Goal: Navigation & Orientation: Understand site structure

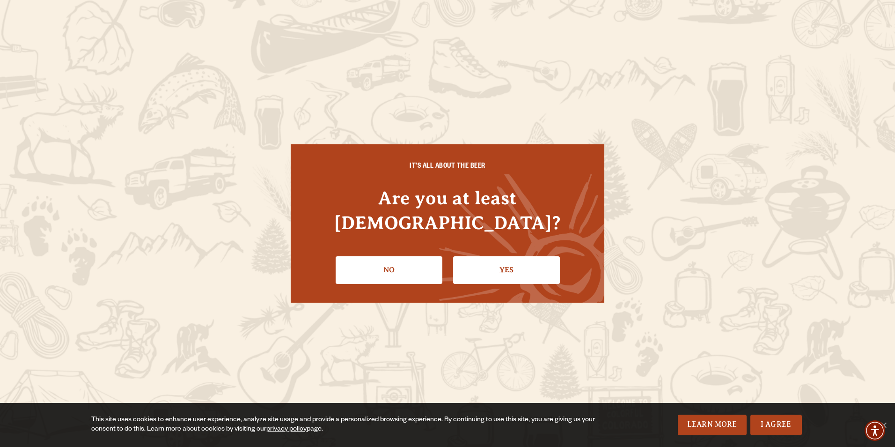
click at [503, 258] on link "Yes" at bounding box center [506, 269] width 107 height 27
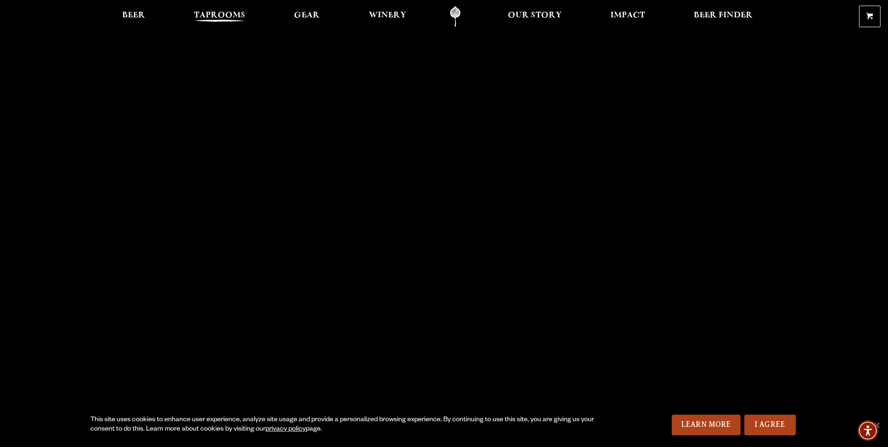
click at [221, 15] on span "Taprooms" at bounding box center [220, 15] width 52 height 7
click at [132, 15] on span "Beer" at bounding box center [133, 15] width 23 height 7
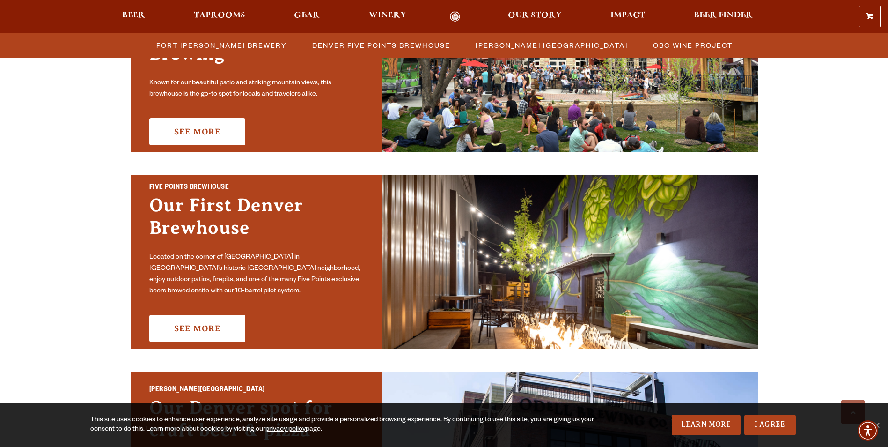
scroll to position [375, 0]
click at [304, 14] on span "Gear" at bounding box center [307, 15] width 26 height 7
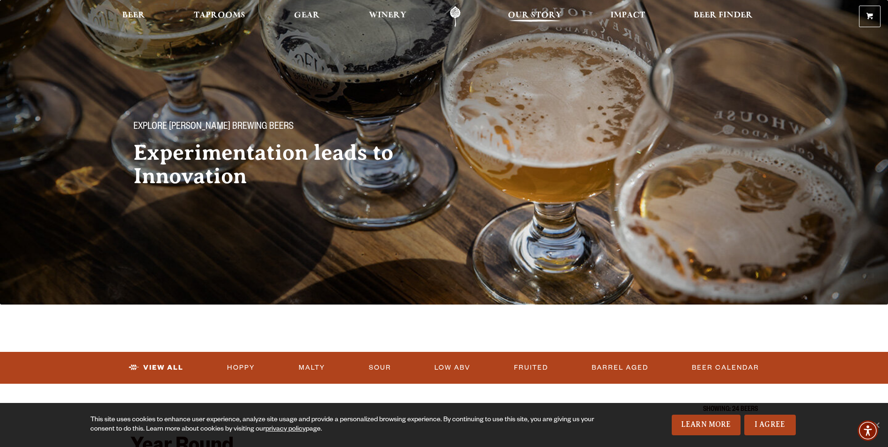
click at [540, 12] on span "Our Story" at bounding box center [535, 15] width 54 height 7
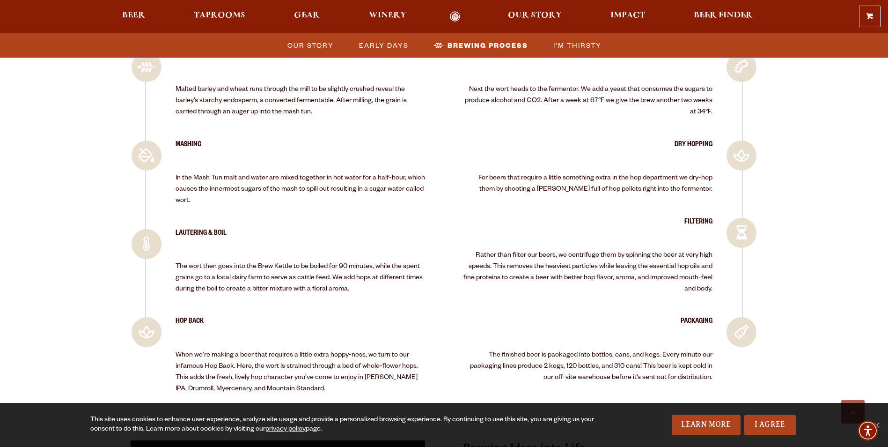
scroll to position [2108, 0]
